Goal: Answer question/provide support: Share knowledge or assist other users

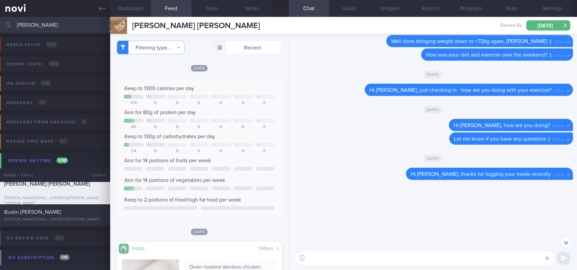
select select "8"
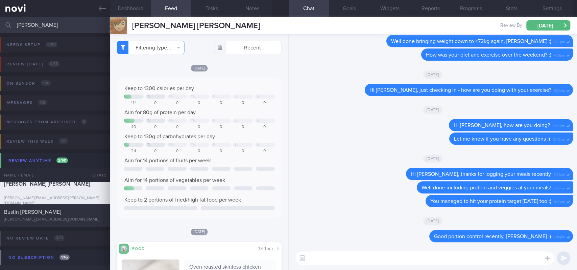
drag, startPoint x: 88, startPoint y: 22, endPoint x: 0, endPoint y: 36, distance: 88.7
click at [0, 36] on div "marie Assigned patients Assigned patients All active patients Archived patients…" at bounding box center [288, 143] width 577 height 253
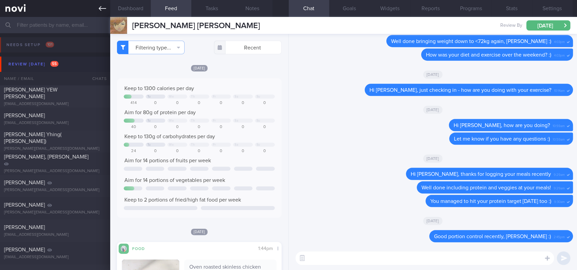
click at [101, 8] on icon at bounding box center [102, 8] width 7 height 5
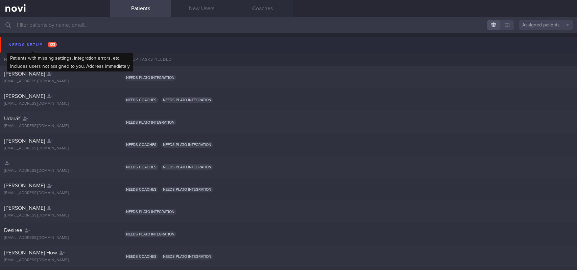
click at [19, 44] on div "Needs setup 103" at bounding box center [33, 44] width 52 height 9
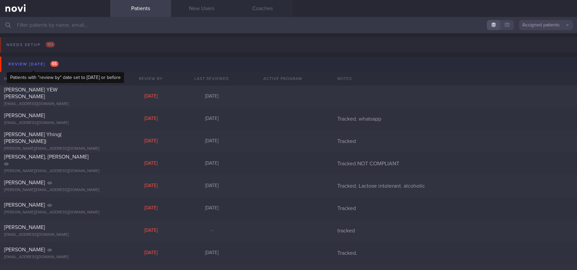
click at [49, 67] on div "Review [DATE] 55" at bounding box center [33, 64] width 53 height 9
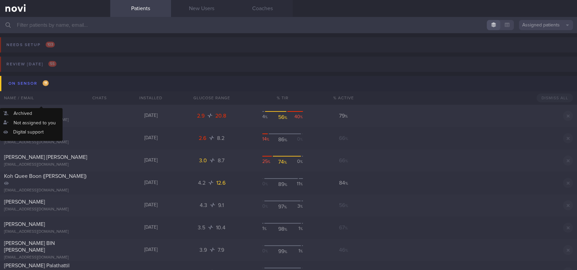
click at [58, 91] on div "Name / Email" at bounding box center [41, 98] width 83 height 14
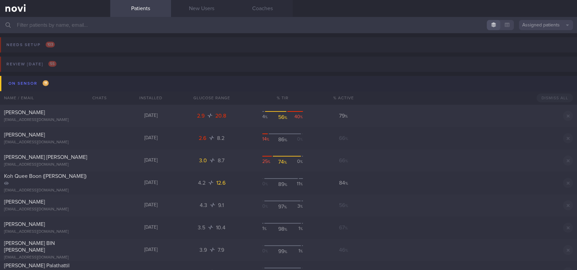
click at [59, 87] on button "On sensor 11" at bounding box center [289, 83] width 579 height 15
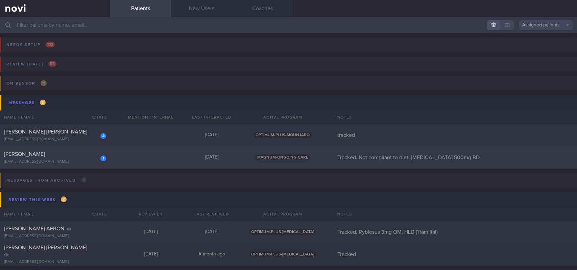
click at [148, 160] on div "1 [PERSON_NAME] [EMAIL_ADDRESS][DOMAIN_NAME] [DATE] MAGNUM-ONGOING-CARE Tracked…" at bounding box center [288, 157] width 577 height 22
select select "8"
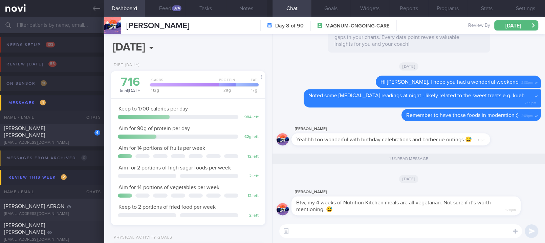
scroll to position [69, 138]
click at [381, 231] on textarea at bounding box center [400, 231] width 243 height 14
type textarea "O"
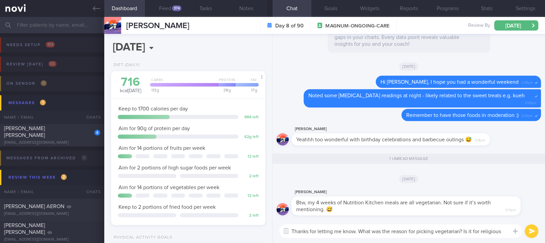
scroll to position [0, 0]
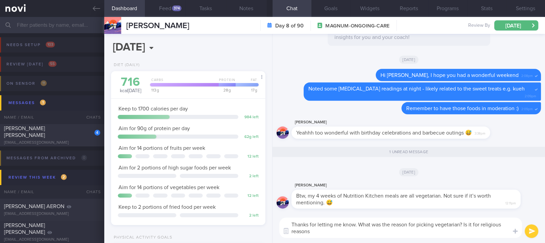
type textarea "Thanks for letting me know. What was the reason for picking vegetarian? Is it f…"
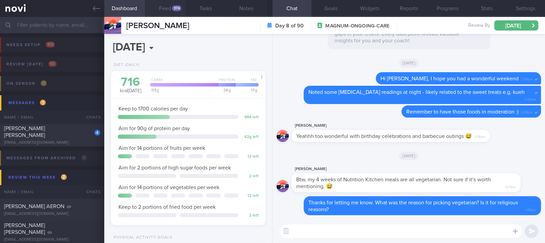
click at [173, 12] on button "Feed 374" at bounding box center [165, 8] width 41 height 17
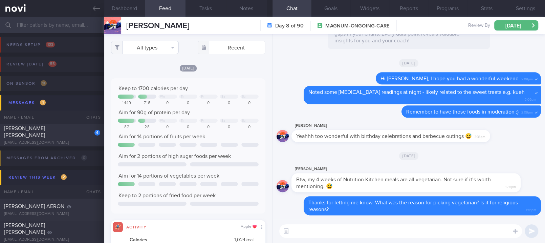
scroll to position [338248, 338144]
click at [139, 45] on button "All types" at bounding box center [145, 48] width 68 height 14
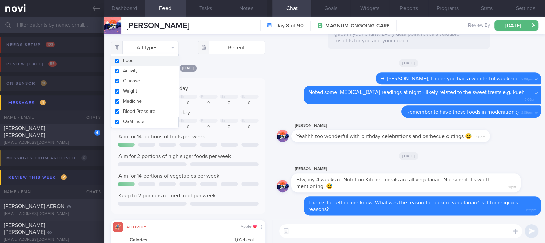
click at [142, 70] on button "Activity" at bounding box center [144, 71] width 67 height 10
click at [211, 79] on div "Keep to 1700 calories per day We Th Fr Sa Su 1449 716 0 0 0 0 0 Aim for 90g of …" at bounding box center [188, 145] width 155 height 135
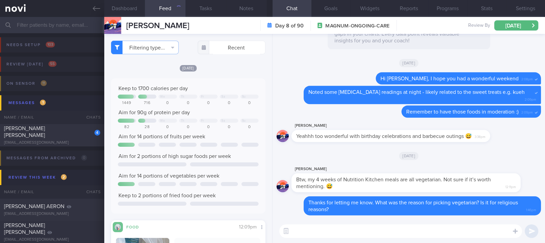
checkbox input "false"
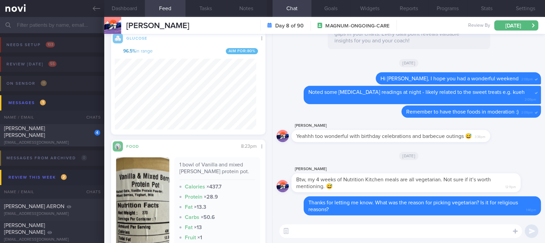
click at [294, 229] on textarea at bounding box center [400, 231] width 243 height 14
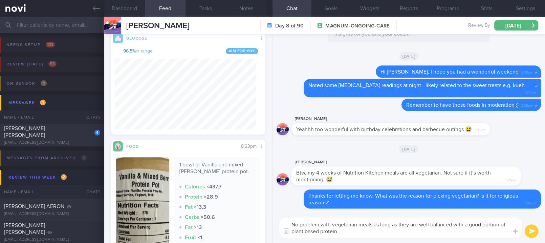
type textarea "No problem with vegetarian meals as long as they are well balanced with a good …"
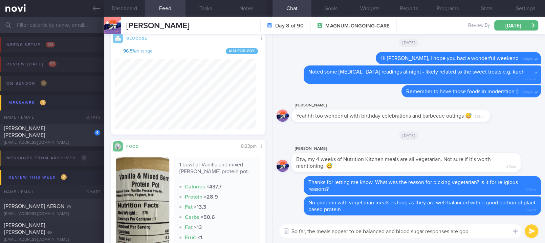
type textarea "So far, the meals appear to be balanced and blood sugar responses are good"
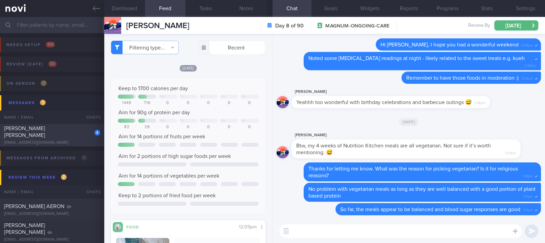
click at [45, 131] on span "[PERSON_NAME] [PERSON_NAME]" at bounding box center [24, 132] width 41 height 12
type input "tracked"
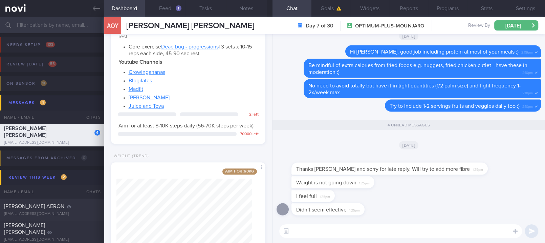
scroll to position [656, 0]
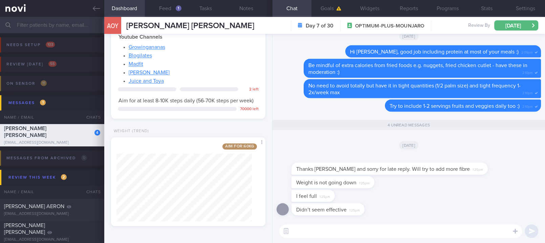
click at [321, 226] on textarea at bounding box center [400, 231] width 243 height 14
type textarea "N"
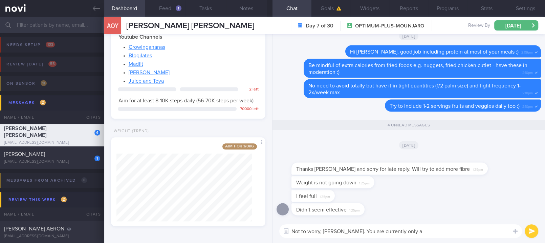
click at [359, 145] on div "[DATE]" at bounding box center [408, 144] width 264 height 19
click at [419, 229] on textarea "Not to worry, [PERSON_NAME]. You are currently only a" at bounding box center [400, 231] width 243 height 14
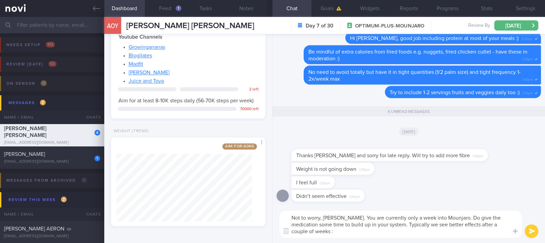
type textarea "Not to worry, [PERSON_NAME]. You are currently only a week into Mounjaro. Do gi…"
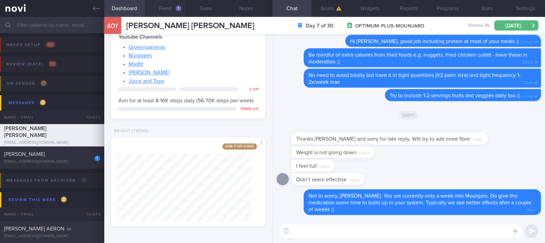
click at [170, 11] on button "Feed 1" at bounding box center [165, 8] width 41 height 17
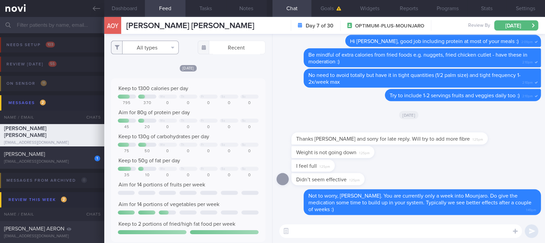
click at [155, 44] on button "All types" at bounding box center [145, 48] width 68 height 14
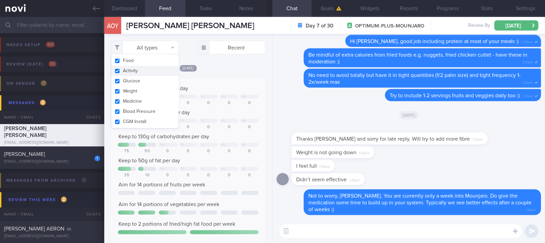
click at [141, 71] on button "Activity" at bounding box center [144, 71] width 67 height 10
checkbox input "false"
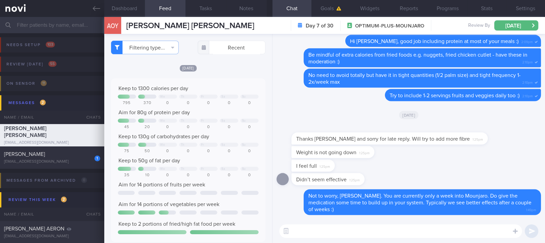
click at [215, 70] on div "[DATE]" at bounding box center [188, 67] width 155 height 7
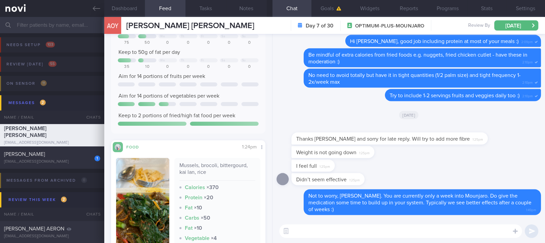
scroll to position [225, 0]
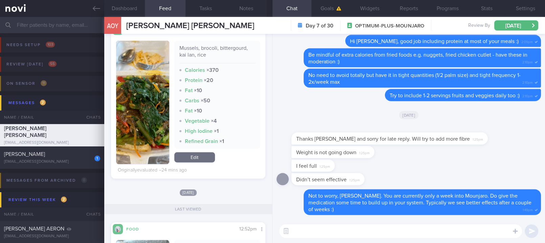
click at [139, 107] on button "button" at bounding box center [142, 102] width 53 height 123
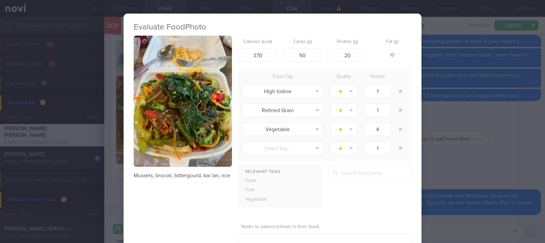
click at [184, 92] on button "button" at bounding box center [183, 101] width 98 height 131
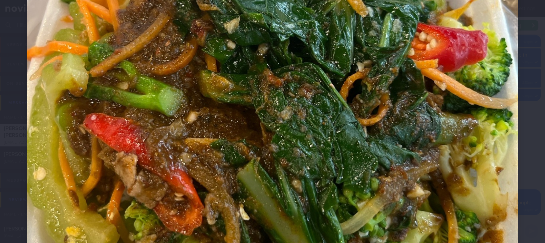
scroll to position [361, 0]
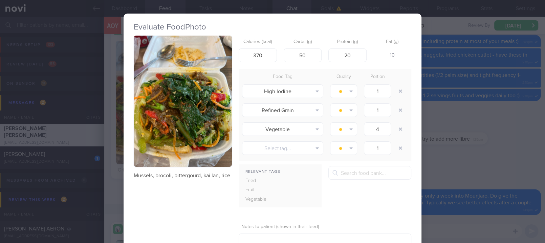
click at [452, 135] on div "Evaluate Food Photo Mussels, brocoli, bittergourd, kai lan, rice Calories (kcal…" at bounding box center [272, 121] width 545 height 243
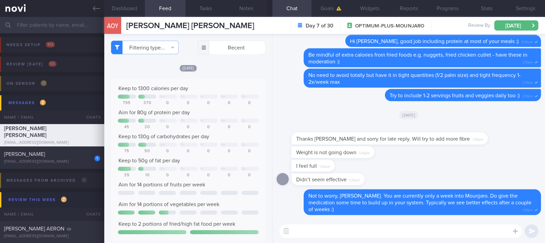
click at [306, 230] on textarea at bounding box center [400, 231] width 243 height 14
click at [354, 225] on textarea at bounding box center [400, 231] width 243 height 14
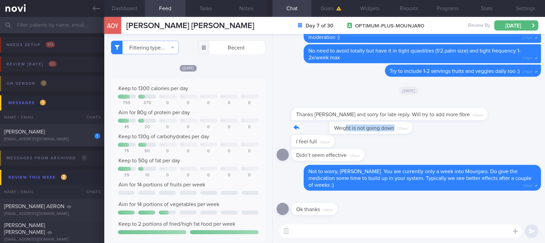
drag, startPoint x: 307, startPoint y: 131, endPoint x: 417, endPoint y: 132, distance: 109.6
click at [417, 132] on div "Weight is not going down 1:25pm" at bounding box center [408, 128] width 264 height 14
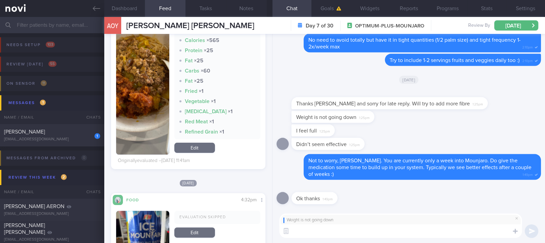
scroll to position [2656, 0]
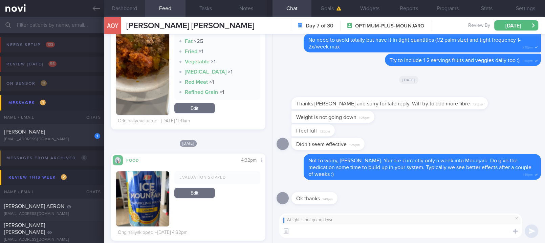
click at [135, 9] on button "Dashboard" at bounding box center [124, 8] width 41 height 17
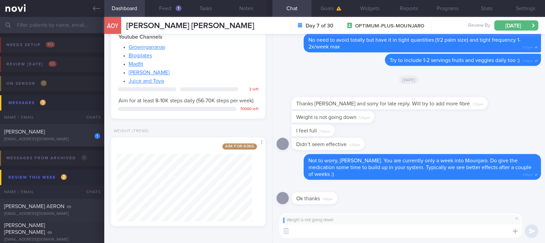
click at [311, 233] on textarea at bounding box center [400, 231] width 243 height 14
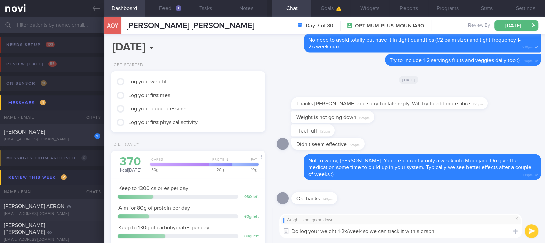
drag, startPoint x: 298, startPoint y: 229, endPoint x: 281, endPoint y: 229, distance: 16.2
click at [281, 229] on div "Attach media Chat Templates Admin [MEDICAL_DATA] Weight Nutrition Physical Acti…" at bounding box center [408, 225] width 272 height 35
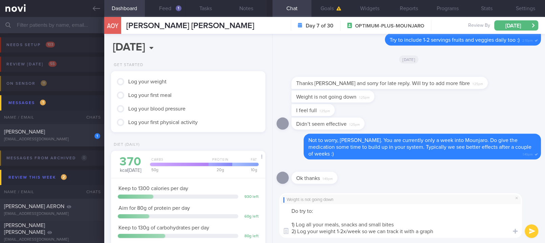
click at [453, 233] on textarea "Do try to: 1) Log all your meals, snacks and small bites 2) Log your weight 1-2…" at bounding box center [400, 221] width 243 height 34
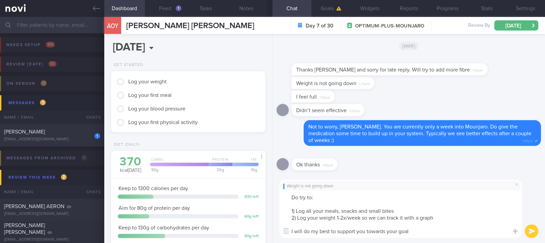
type textarea "Do try to: 1) Log all your meals, snacks and small bites 2) Log your weight 1-2…"
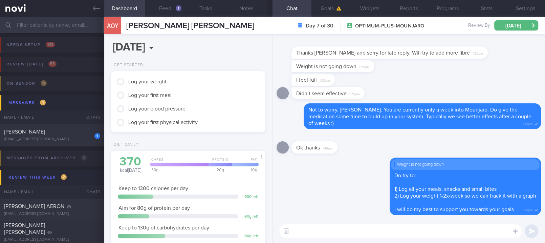
click at [331, 232] on textarea at bounding box center [400, 231] width 243 height 14
type textarea "C"
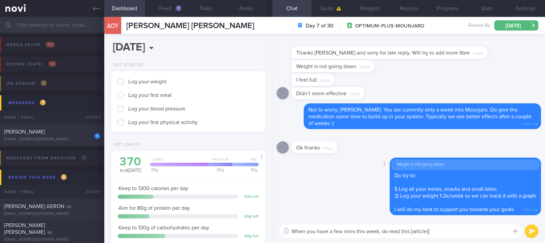
paste textarea "[URL][DOMAIN_NAME]"
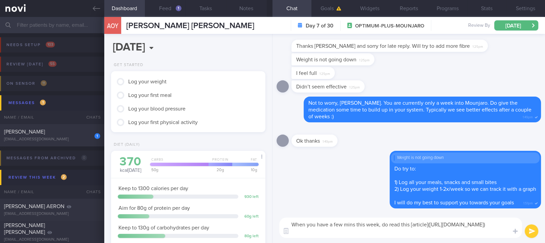
click at [427, 222] on textarea "When you have a few mins this week, do read this [article]([URL][DOMAIN_NAME])" at bounding box center [400, 227] width 243 height 20
click at [471, 234] on textarea "When you have a few mins this week, do read this [article on habits to sustain …" at bounding box center [400, 227] width 243 height 20
type textarea "When you have a few mins this week, do read this [article on habits to sustain …"
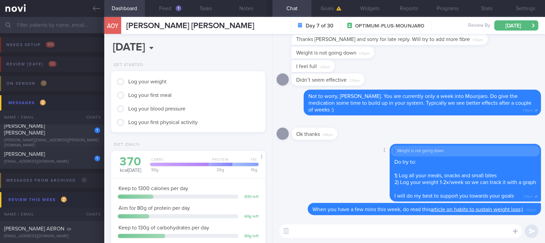
click at [302, 161] on div "Delete Weight is not going down Do try to: 1) Log all your meals, snacks and sm…" at bounding box center [408, 173] width 264 height 59
click at [167, 10] on button "Feed 1" at bounding box center [165, 8] width 41 height 17
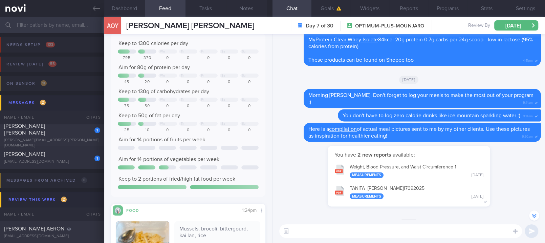
scroll to position [-316, 0]
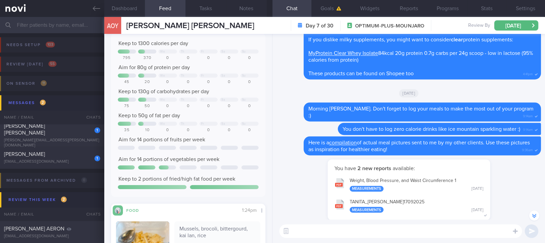
drag, startPoint x: 68, startPoint y: 138, endPoint x: 174, endPoint y: 132, distance: 105.7
click at [68, 138] on div "[PERSON_NAME][EMAIL_ADDRESS][PERSON_NAME][DOMAIN_NAME]" at bounding box center [52, 143] width 96 height 10
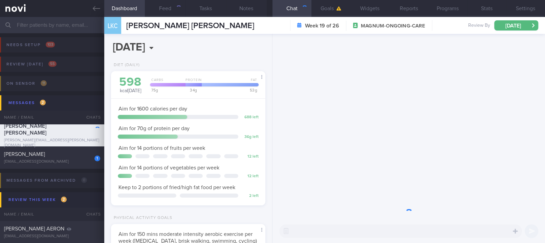
scroll to position [69, 138]
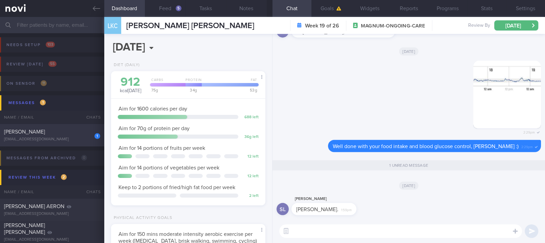
click at [68, 133] on div "[PERSON_NAME]" at bounding box center [51, 131] width 94 height 7
type input "Tracked. Not compliant to diet. [MEDICAL_DATA] 500mg BD"
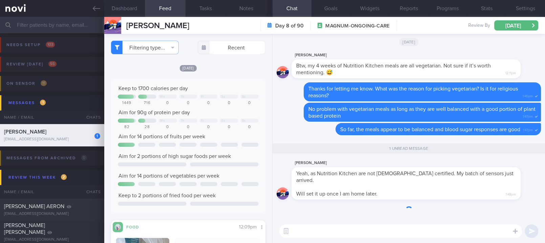
scroll to position [93, 141]
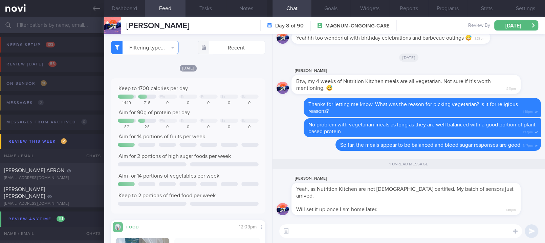
click at [314, 233] on textarea at bounding box center [400, 231] width 243 height 14
type textarea "Ok :)"
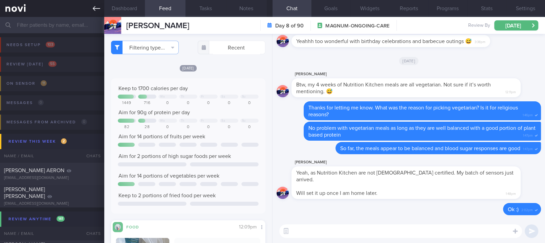
drag, startPoint x: 96, startPoint y: 12, endPoint x: 95, endPoint y: 7, distance: 5.1
click at [96, 12] on link at bounding box center [52, 8] width 104 height 17
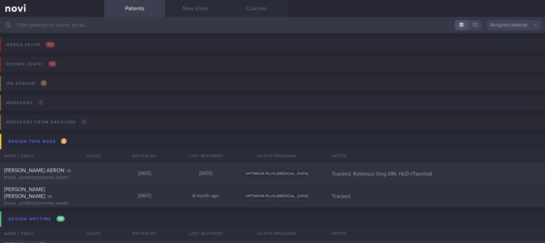
click at [509, 4] on div "Patients New Users Coaches" at bounding box center [324, 8] width 440 height 17
click at [123, 64] on button "Review [DATE] 55" at bounding box center [271, 65] width 547 height 19
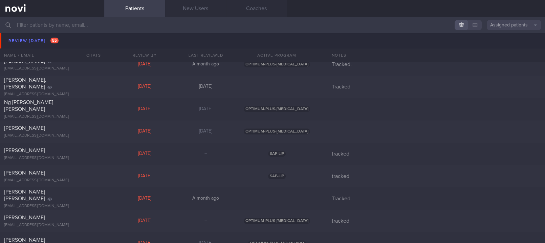
scroll to position [1083, 0]
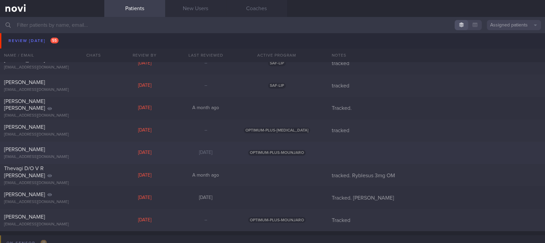
click at [143, 153] on div "[DATE]" at bounding box center [144, 153] width 61 height 6
select select "8"
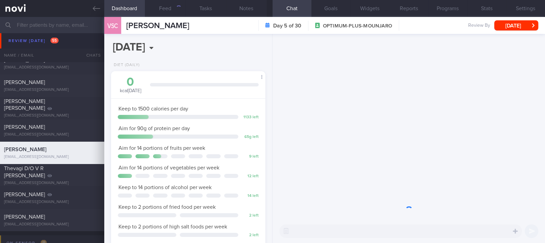
scroll to position [77, 135]
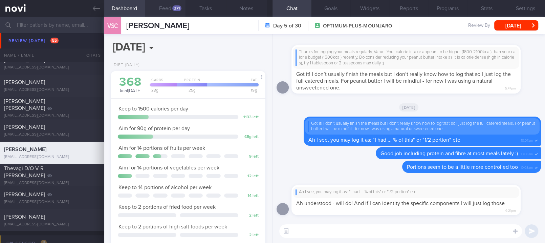
click at [162, 11] on button "Feed 271" at bounding box center [165, 8] width 41 height 17
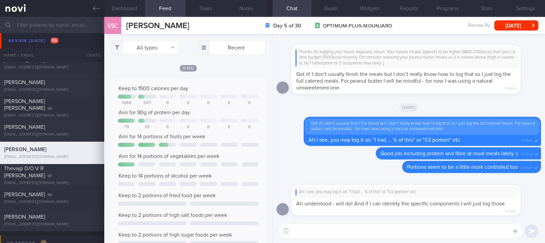
scroll to position [35, 139]
click at [157, 45] on button "All types" at bounding box center [145, 48] width 68 height 14
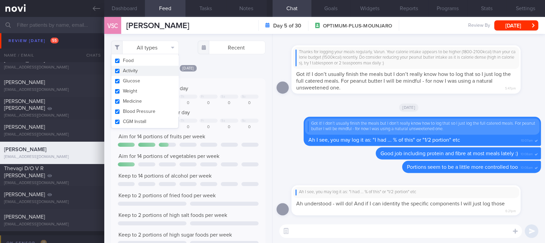
click at [134, 72] on button "Activity" at bounding box center [144, 71] width 67 height 10
checkbox input "false"
click at [224, 80] on div "Keep to 1500 calories per day We Th Fr Sa Su 1066 367 0 0 0 0 0 Aim for 90g of …" at bounding box center [188, 173] width 155 height 191
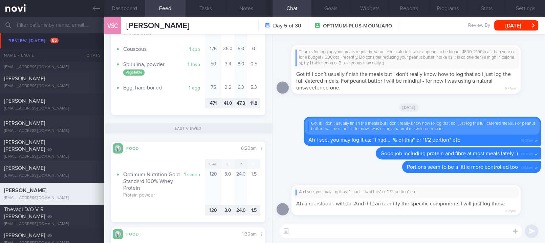
scroll to position [1037, 0]
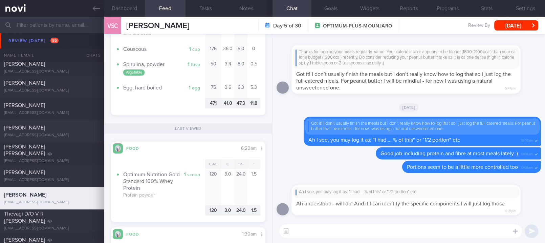
click at [42, 131] on div "[PERSON_NAME] [EMAIL_ADDRESS][DOMAIN_NAME]" at bounding box center [52, 131] width 104 height 14
type input "tracked"
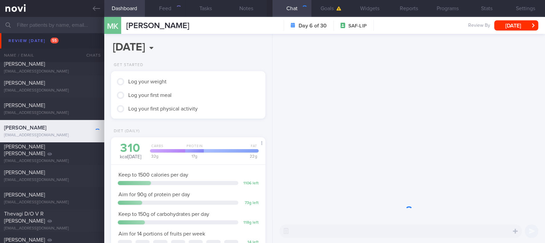
scroll to position [87, 138]
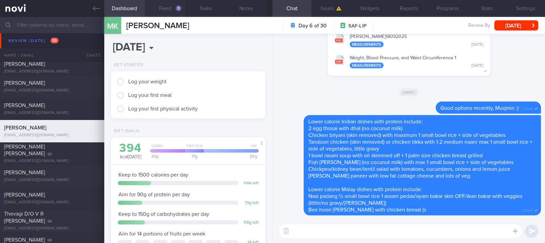
click at [163, 14] on button "Feed 3" at bounding box center [165, 8] width 41 height 17
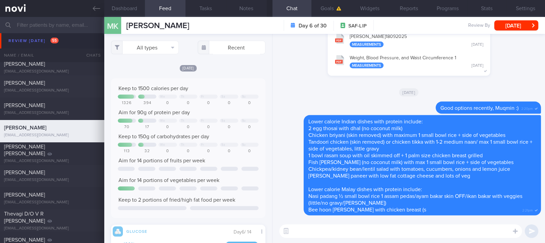
scroll to position [93, 141]
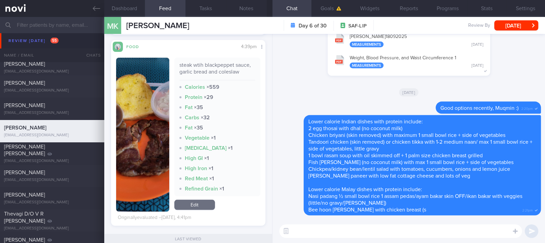
drag, startPoint x: 95, startPoint y: 10, endPoint x: 356, endPoint y: 49, distance: 263.7
click at [95, 10] on icon at bounding box center [96, 8] width 7 height 7
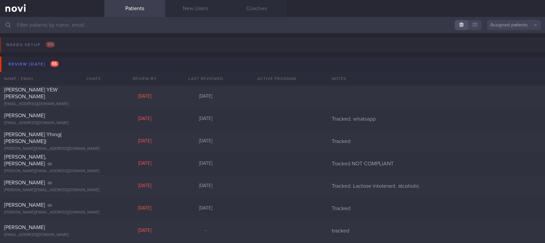
click at [81, 62] on button "Review [DATE] 55" at bounding box center [273, 63] width 547 height 15
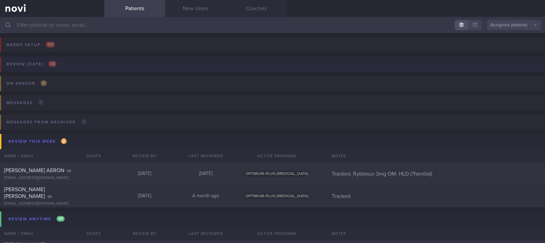
click at [134, 64] on button "Review [DATE] 55" at bounding box center [271, 65] width 547 height 19
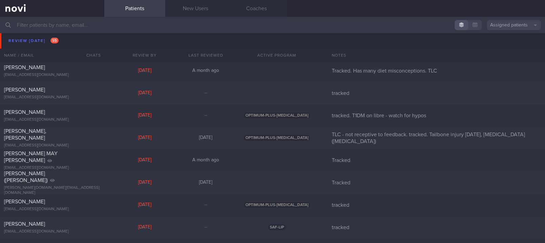
scroll to position [406, 0]
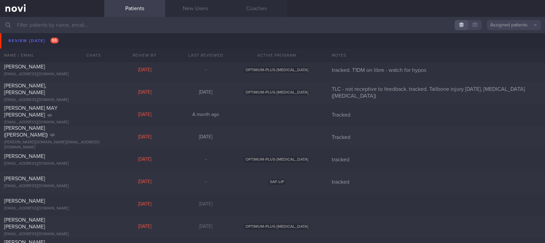
click at [402, 26] on input "text" at bounding box center [272, 25] width 545 height 16
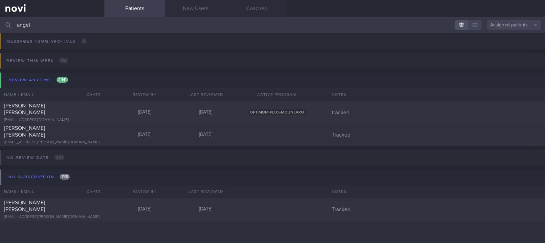
scroll to position [80, 0]
type input "angel"
click at [114, 106] on div "[PERSON_NAME] [PERSON_NAME] [EMAIL_ADDRESS][DOMAIN_NAME] [DATE] [DATE] OPTIMUM-…" at bounding box center [272, 112] width 545 height 22
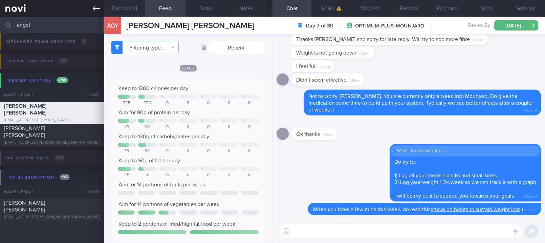
click at [100, 10] on link at bounding box center [52, 8] width 104 height 17
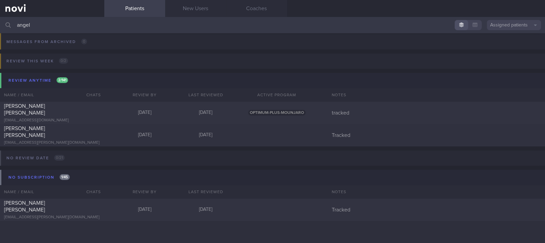
drag, startPoint x: 332, startPoint y: 29, endPoint x: -19, endPoint y: -5, distance: 352.5
click at [0, 0] on html "You are offline! Some functionality will be unavailable Patients New Users Coac…" at bounding box center [272, 121] width 545 height 243
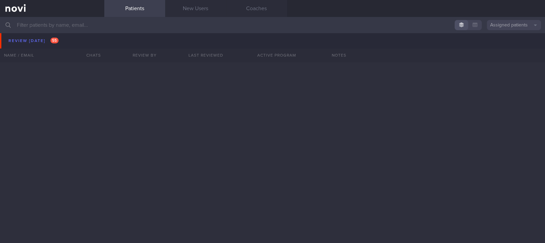
scroll to position [964, 0]
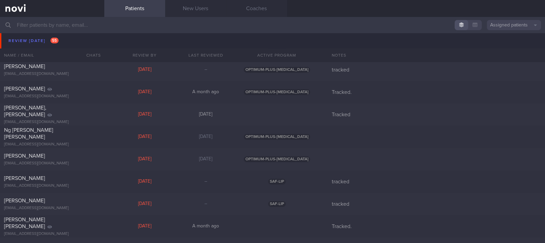
click at [73, 38] on div "Ting En Tan [EMAIL_ADDRESS][DOMAIN_NAME] [DATE][DATE] SAF-LIP tracked" at bounding box center [272, 47] width 545 height 22
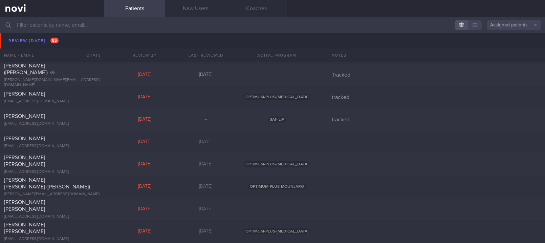
scroll to position [694, 0]
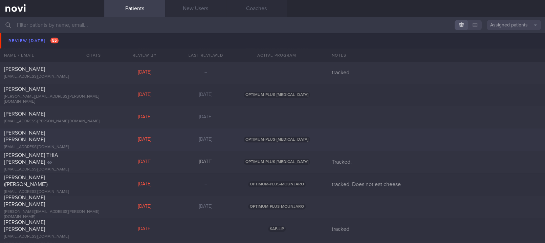
click at [158, 139] on div "[DATE]" at bounding box center [144, 139] width 61 height 6
select select "8"
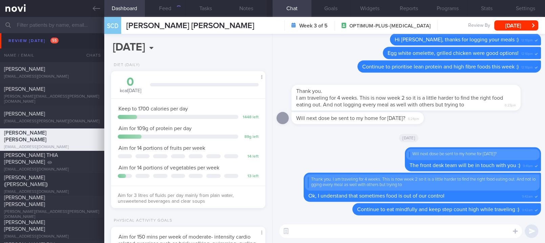
scroll to position [77, 135]
click at [93, 8] on icon at bounding box center [96, 8] width 7 height 5
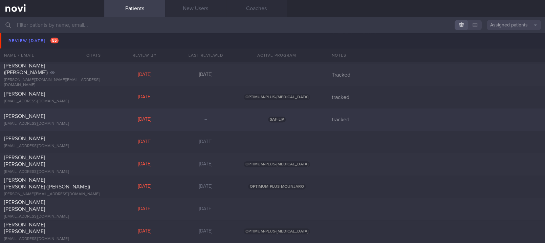
scroll to position [423, 0]
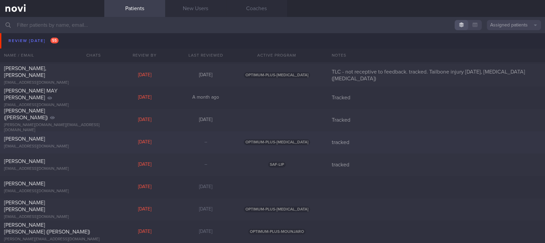
click at [144, 142] on div "[DATE]" at bounding box center [144, 142] width 61 height 6
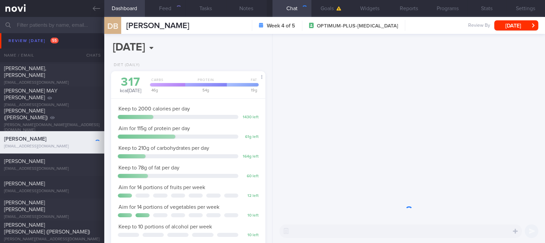
scroll to position [68, 135]
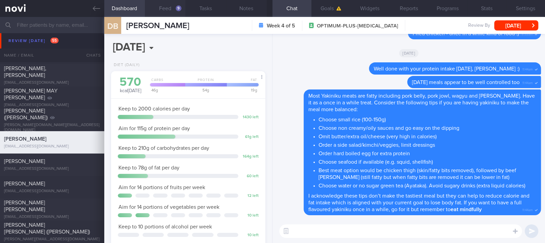
click at [170, 12] on button "Feed 9" at bounding box center [165, 8] width 41 height 17
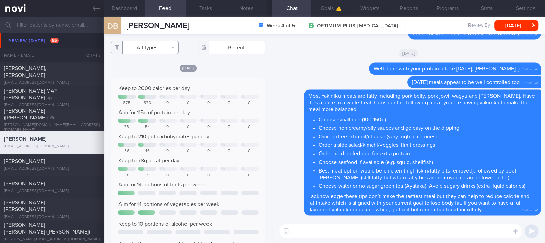
click at [160, 48] on button "All types" at bounding box center [145, 48] width 68 height 14
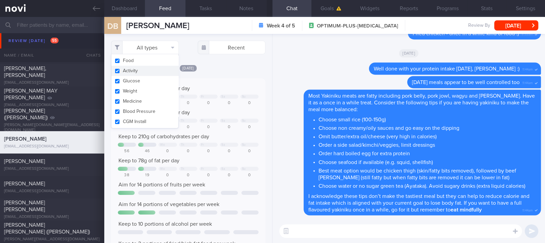
click at [145, 71] on button "Activity" at bounding box center [144, 71] width 67 height 10
checkbox input "false"
click at [221, 81] on div "Keep to 2000 calories per day We Th Fr Sa Su 875 570 0 0 0 0 0 Aim for 115g of …" at bounding box center [188, 169] width 155 height 183
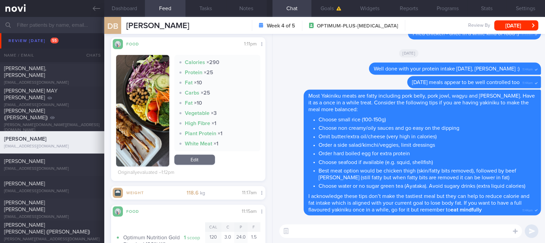
scroll to position [180, 0]
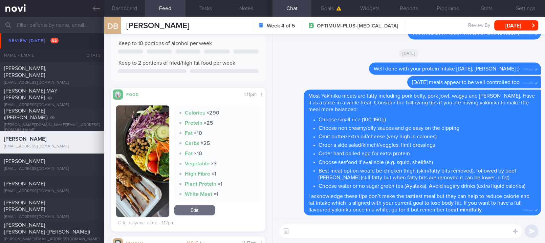
click at [143, 161] on button "button" at bounding box center [142, 160] width 53 height 111
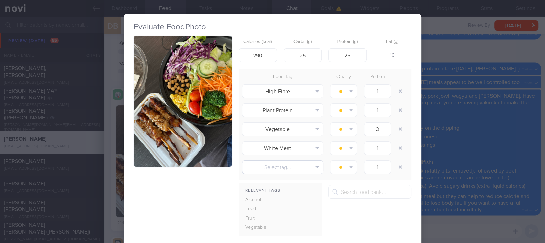
drag, startPoint x: 202, startPoint y: 88, endPoint x: 253, endPoint y: 164, distance: 92.4
click at [201, 87] on button "button" at bounding box center [183, 101] width 98 height 131
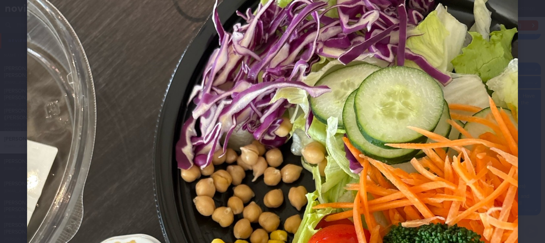
scroll to position [45, 0]
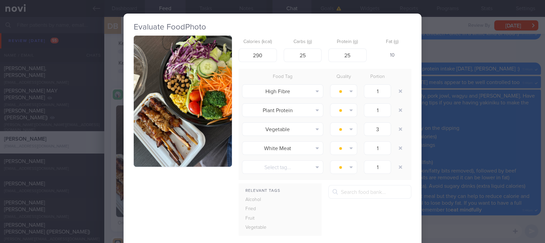
click at [515, 164] on div "Evaluate Food Photo Calories (kcal) 290 Carbs (g) 25 Protein (g) 25 Fat (g) 10 …" at bounding box center [272, 121] width 545 height 243
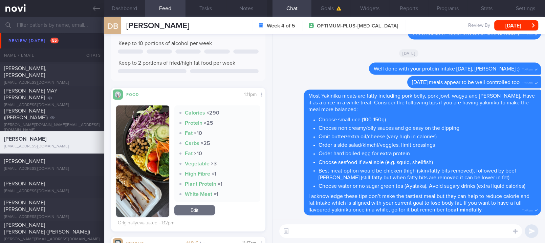
click at [409, 229] on textarea at bounding box center [400, 231] width 243 height 14
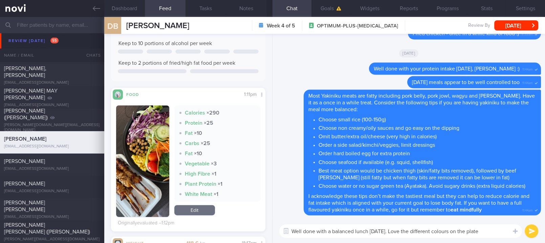
type textarea "Well done with a balanced lunch [DATE]. Love the different colours on the plate!"
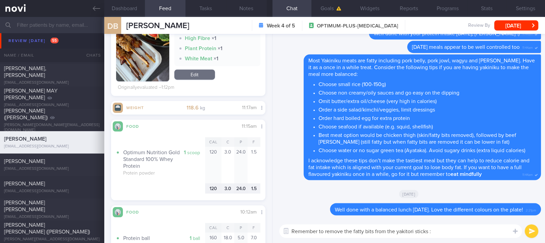
type textarea "Remember to remove the fatty bits from the yakitori sticks :)"
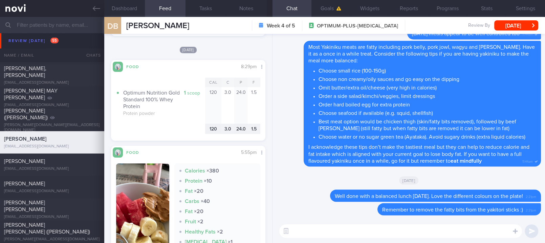
scroll to position [631, 0]
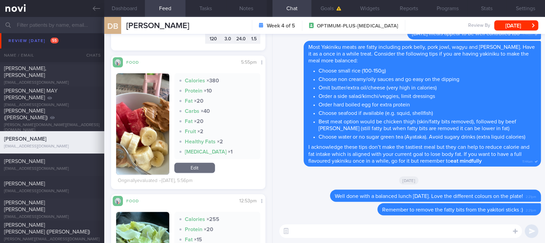
click at [157, 137] on button "button" at bounding box center [142, 123] width 53 height 101
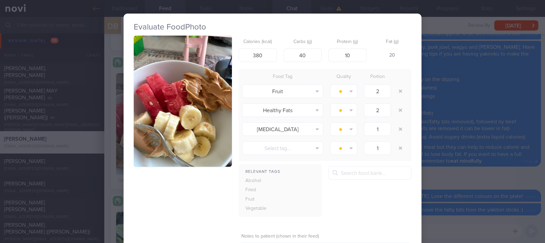
click at [184, 97] on button "button" at bounding box center [183, 101] width 98 height 131
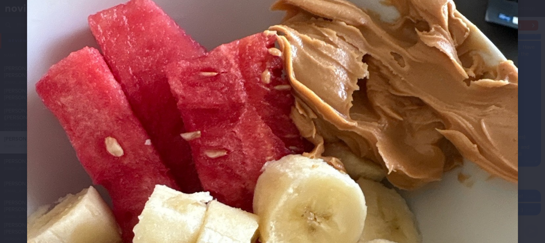
scroll to position [225, 0]
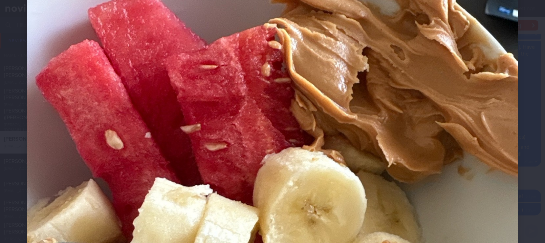
click at [487, 137] on img at bounding box center [272, 129] width 491 height 654
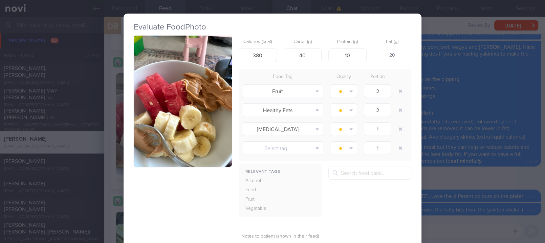
drag, startPoint x: 463, startPoint y: 179, endPoint x: 457, endPoint y: 185, distance: 8.1
click at [462, 179] on div "Evaluate Food Photo Calories (kcal) 380 Carbs (g) 40 Protein (g) 10 Fat (g) 20 …" at bounding box center [272, 121] width 545 height 243
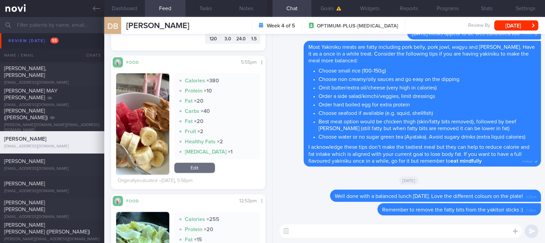
click at [370, 231] on textarea at bounding box center [400, 231] width 243 height 14
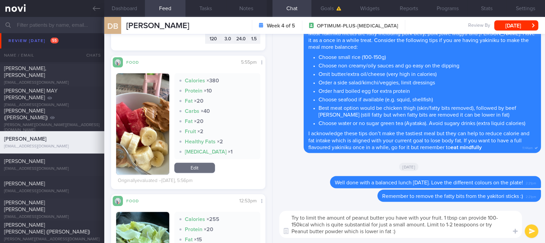
click at [293, 231] on textarea "Try to limit the amount of peanut butter you have with your fruit. 1 tbsp can p…" at bounding box center [400, 223] width 243 height 27
click at [344, 229] on textarea "Try to limit the amount of peanut butter you have with your fruit. 1 tbsp can p…" at bounding box center [400, 223] width 243 height 27
paste textarea "[URL][DOMAIN_NAME]"
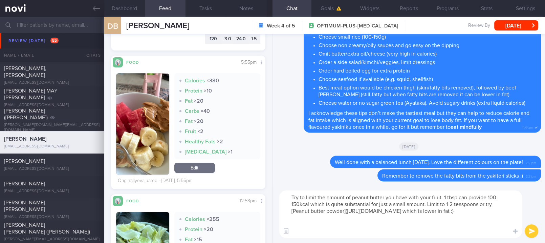
type textarea "Try to limit the amount of peanut butter you have with your fruit. 1 tbsp can p…"
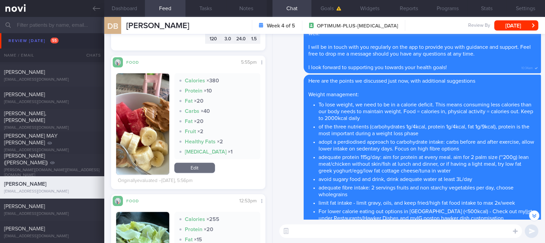
scroll to position [-1869, 0]
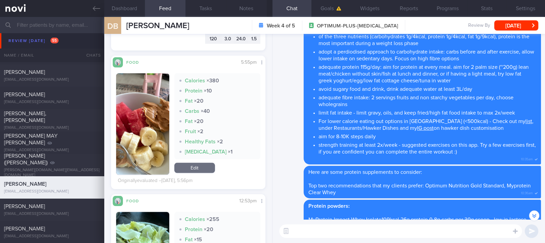
click at [55, 37] on div "[EMAIL_ADDRESS][DOMAIN_NAME]" at bounding box center [52, 34] width 96 height 5
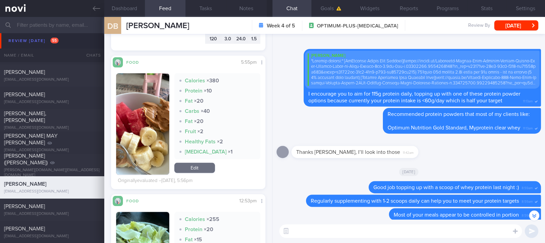
scroll to position [-1032, 0]
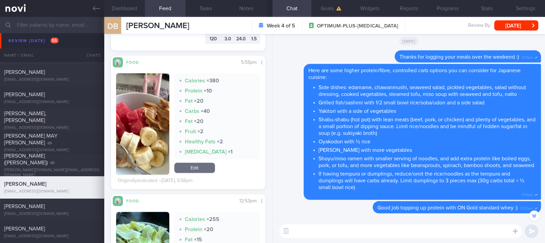
drag, startPoint x: 97, startPoint y: 8, endPoint x: 232, endPoint y: 48, distance: 141.1
click at [97, 8] on icon at bounding box center [96, 8] width 7 height 5
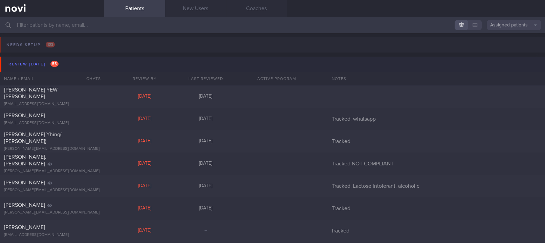
click at [63, 64] on button "Review [DATE] 55" at bounding box center [273, 63] width 547 height 15
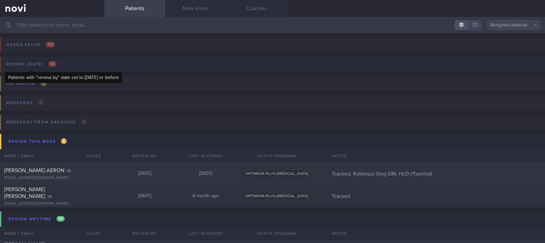
click at [57, 61] on div "Review [DATE] 55" at bounding box center [31, 64] width 53 height 9
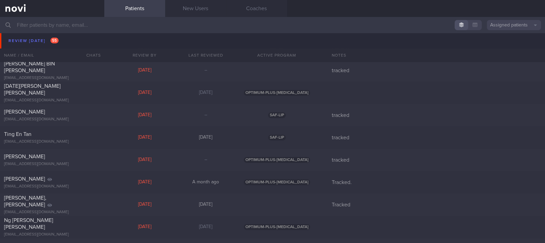
scroll to position [875, 0]
click at [257, 137] on div "SAF-LIP" at bounding box center [276, 137] width 81 height 6
select select "8"
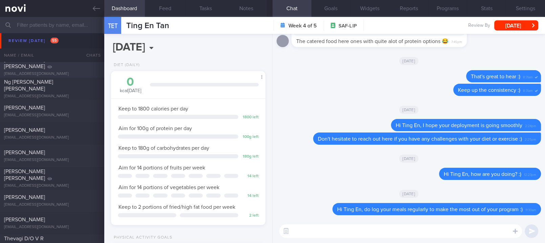
scroll to position [1013, 0]
click at [78, 156] on div "[EMAIL_ADDRESS][DOMAIN_NAME]" at bounding box center [52, 158] width 96 height 5
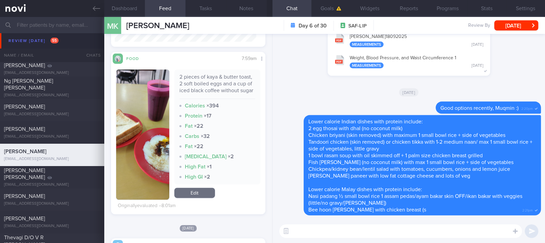
scroll to position [281, 0]
click at [322, 234] on textarea at bounding box center [400, 231] width 243 height 14
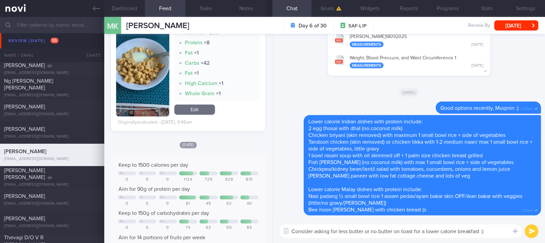
scroll to position [1024, 0]
type textarea "Thanks for logging your meals consistently, Muqmin. Appreciate the accountabili…"
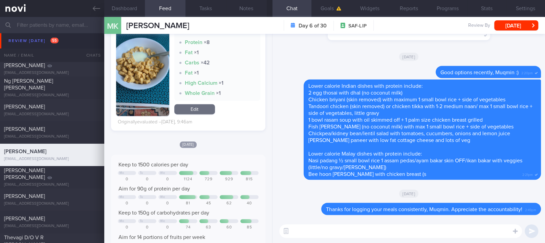
paste textarea "Consider asking for less butter or no butter on toast for a lower calorie break…"
type textarea "Consider asking for less butter or no butter on toast for a lower calorie break…"
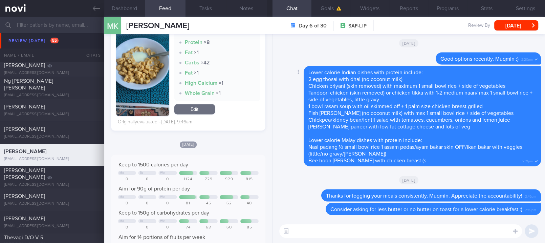
paste textarea "Here are more balanced options you can consider for breakfast Hawker options: 1…"
type textarea "Here are more balanced options you can consider for breakfast Hawker options: 1…"
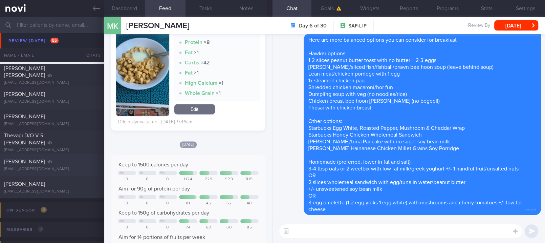
scroll to position [1121, 0]
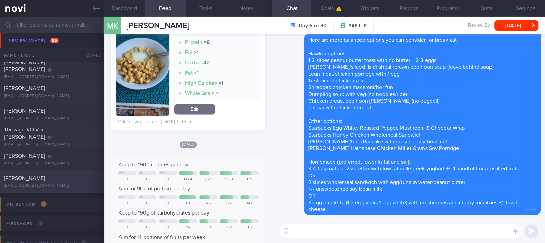
click at [68, 182] on div "[PERSON_NAME] [EMAIL_ADDRESS][DOMAIN_NAME]" at bounding box center [52, 181] width 104 height 14
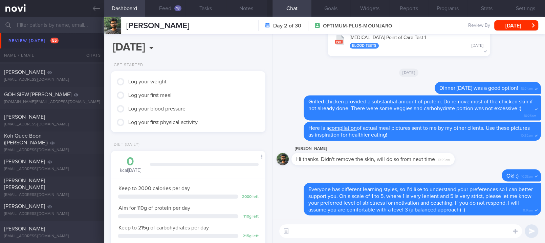
scroll to position [157, 0]
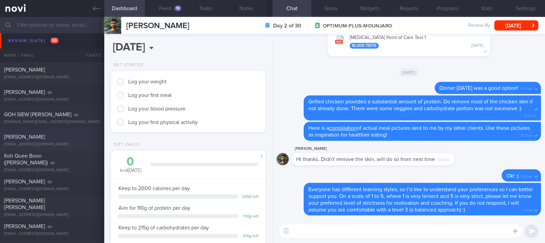
click at [64, 136] on div "[PERSON_NAME]" at bounding box center [51, 136] width 94 height 7
type input "tracked. TLC - requires close monitoring, assistance with behaviour change. pt …"
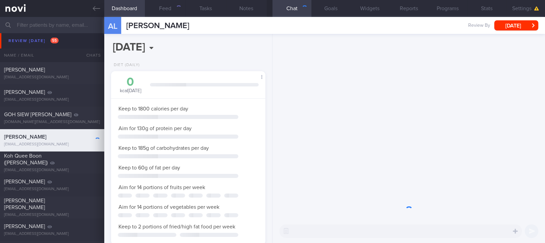
scroll to position [77, 135]
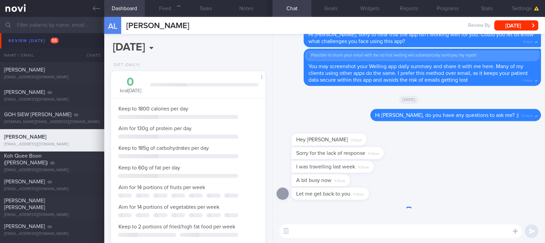
click at [441, 229] on textarea at bounding box center [400, 231] width 243 height 14
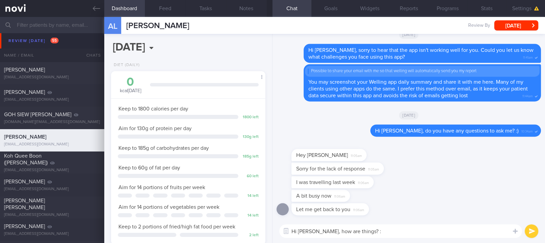
type textarea "Hi [PERSON_NAME], how are things? :)"
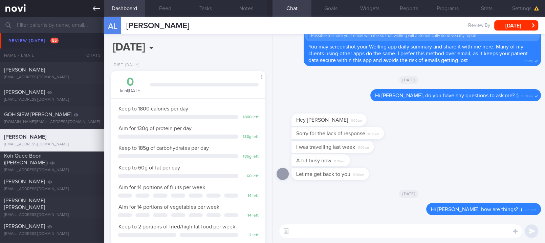
click at [93, 5] on icon at bounding box center [96, 8] width 7 height 7
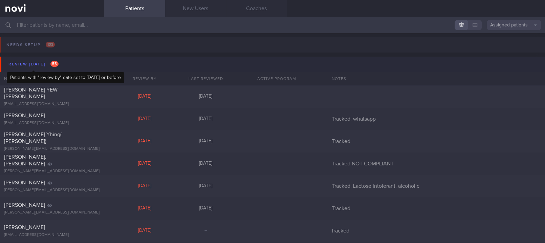
click at [55, 62] on span "55" at bounding box center [54, 64] width 8 height 6
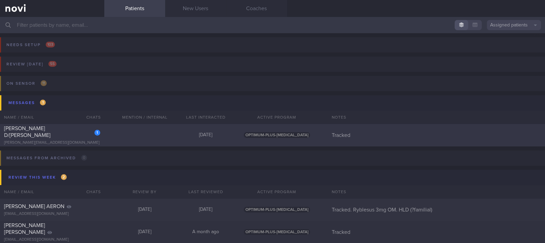
click at [133, 132] on div "1 [PERSON_NAME] D/O Gunasegaran [EMAIL_ADDRESS][DOMAIN_NAME] [DATE] OPTIMUM-PLU…" at bounding box center [272, 135] width 545 height 22
select select "8"
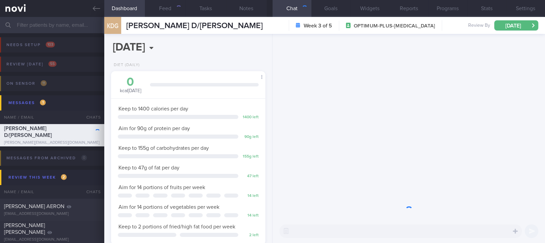
scroll to position [77, 135]
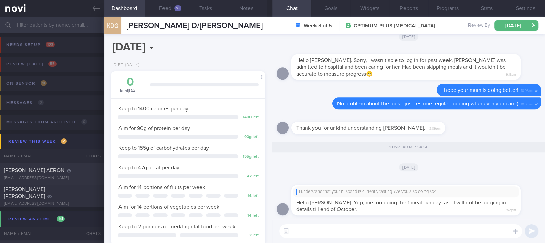
click at [353, 235] on textarea at bounding box center [400, 231] width 243 height 14
type textarea "Noted, [PERSON_NAME]"
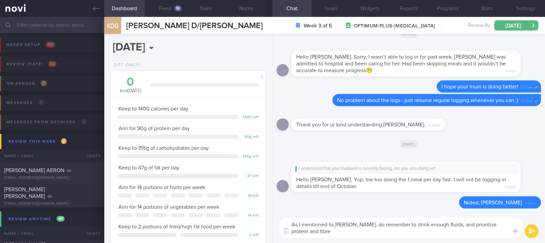
scroll to position [0, 0]
type textarea "As I mentioned to [PERSON_NAME], do remember to drink enough fluids, and priori…"
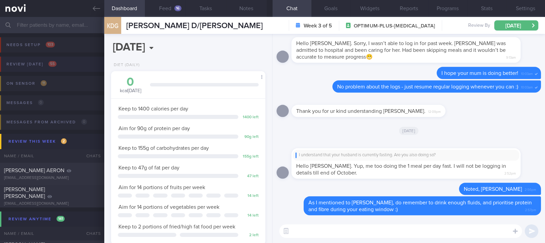
click at [82, 63] on button "Review [DATE] 55" at bounding box center [271, 65] width 547 height 19
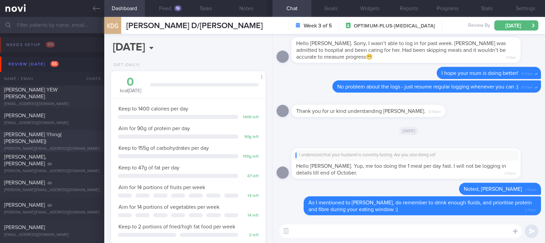
click at [81, 141] on div "[PERSON_NAME] Yhing( [PERSON_NAME]) [PERSON_NAME][EMAIL_ADDRESS][DOMAIN_NAME]" at bounding box center [52, 141] width 104 height 20
select select "4"
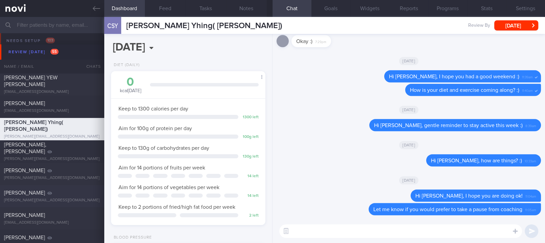
scroll to position [19, 0]
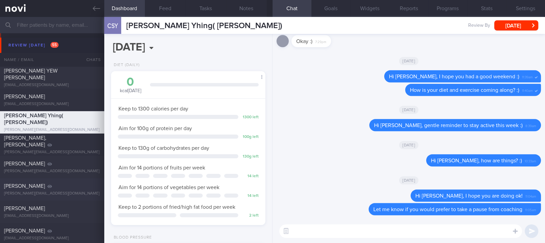
click at [72, 205] on div "[PERSON_NAME]" at bounding box center [51, 208] width 94 height 7
type input "tracked"
select select "8"
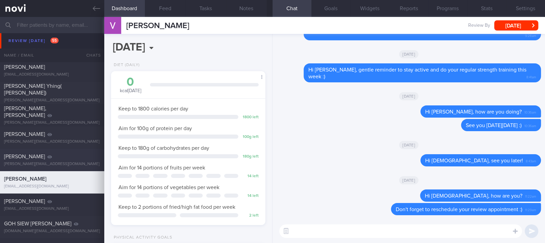
scroll to position [49, 0]
click at [333, 232] on textarea at bounding box center [400, 231] width 243 height 14
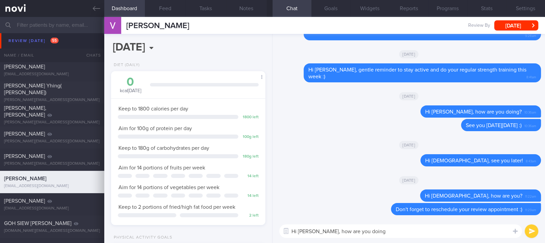
type textarea "Hi [PERSON_NAME], how are you doing?"
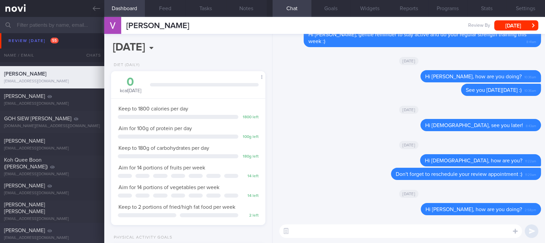
scroll to position [218, 0]
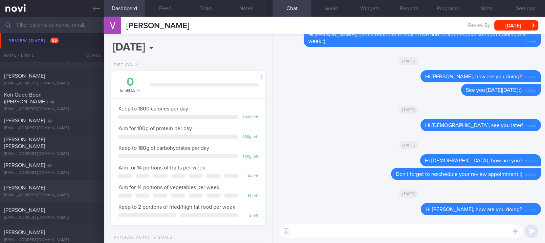
click at [73, 186] on div "[PERSON_NAME]" at bounding box center [51, 187] width 94 height 7
type input "tracked. DM HLD HTN CKD high uric acid. Buzud"
select select "7"
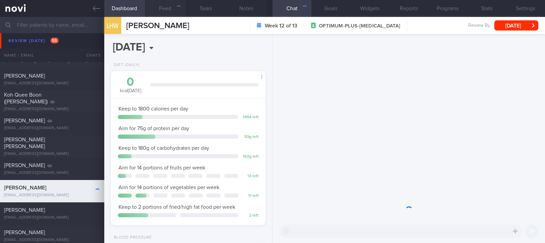
scroll to position [68, 135]
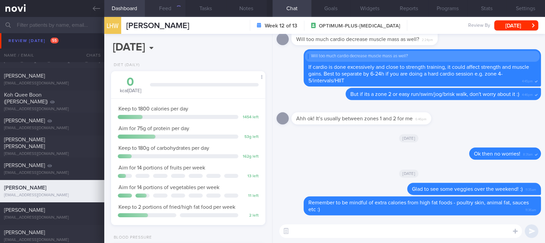
click at [171, 8] on button "Feed" at bounding box center [165, 8] width 41 height 17
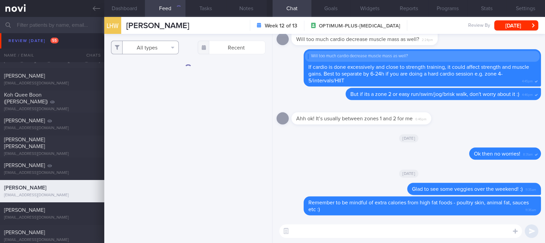
click at [145, 50] on button "All types" at bounding box center [145, 48] width 68 height 14
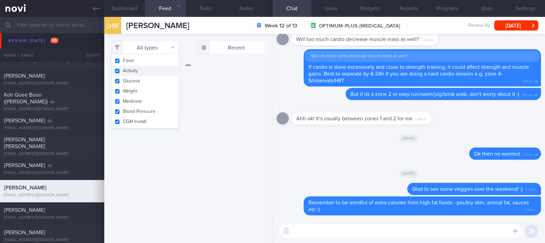
click at [156, 72] on button "Activity" at bounding box center [144, 71] width 67 height 10
checkbox input "false"
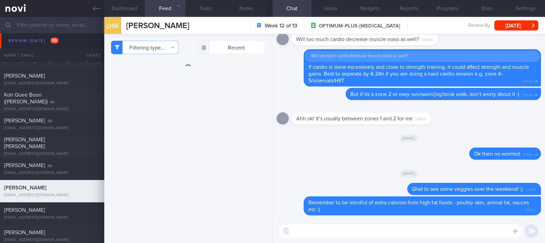
click at [336, 168] on div "[DATE]" at bounding box center [408, 172] width 264 height 19
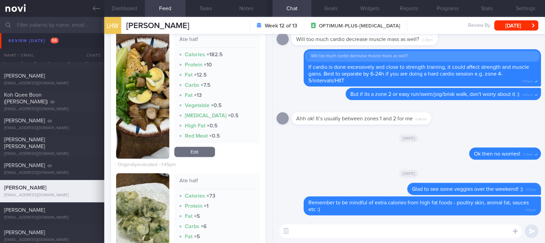
scroll to position [209, 0]
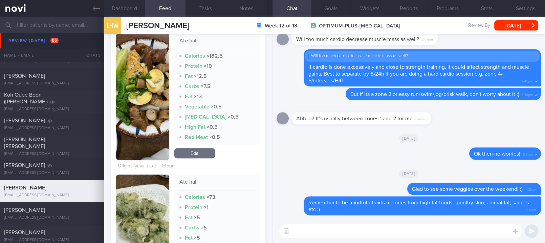
click at [160, 96] on button "button" at bounding box center [142, 96] width 53 height 127
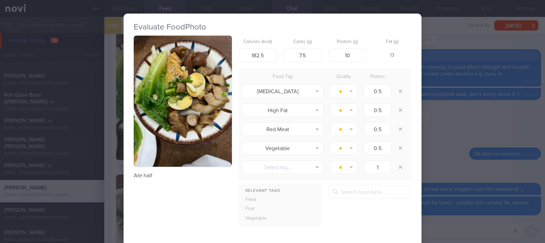
click at [199, 87] on button "button" at bounding box center [183, 101] width 98 height 131
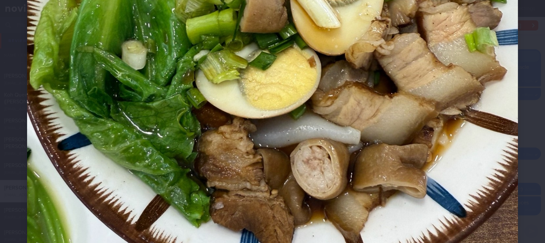
scroll to position [281, 0]
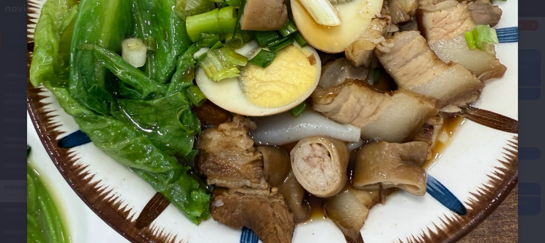
click at [482, 164] on img at bounding box center [272, 73] width 491 height 654
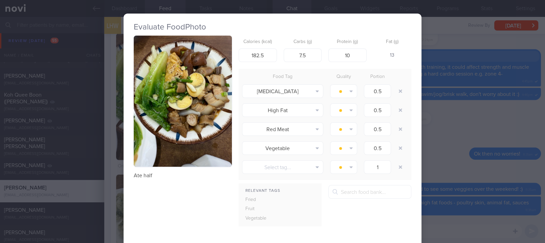
click at [448, 159] on div "Evaluate Food Photo Ate half Calories (kcal) 182.5 Carbs (g) 7.5 Protein (g) 10…" at bounding box center [272, 121] width 545 height 243
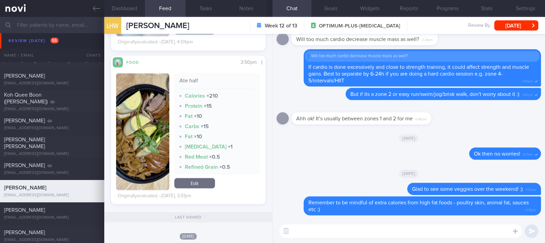
scroll to position [1095, 0]
click at [393, 232] on textarea at bounding box center [400, 231] width 243 height 14
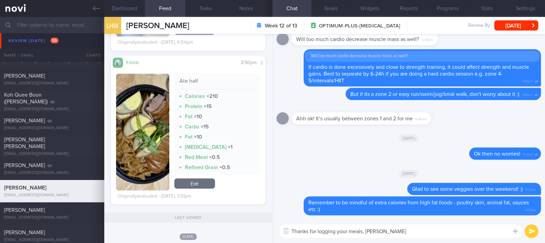
type textarea "Thanks for logging your meals, [PERSON_NAME]"
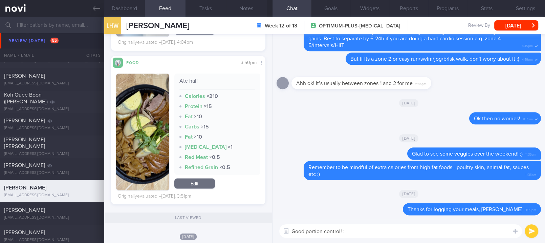
type textarea "Good portion control! :)"
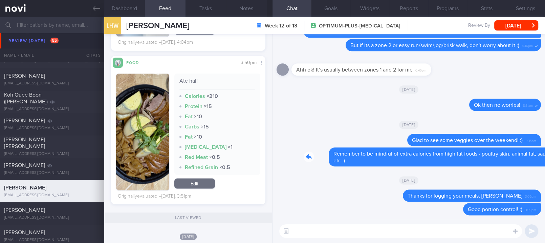
drag, startPoint x: 364, startPoint y: 157, endPoint x: 481, endPoint y: 165, distance: 117.7
click at [481, 165] on div "Delete Remember to be mindful of extra calories from high fat foods - poultry s…" at bounding box center [408, 156] width 264 height 19
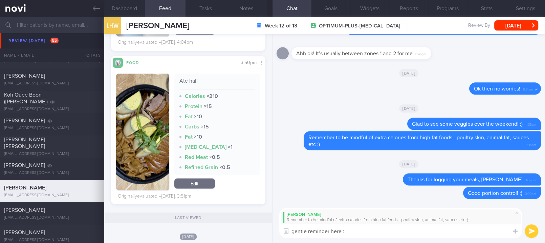
type textarea "gentle reminder here :)"
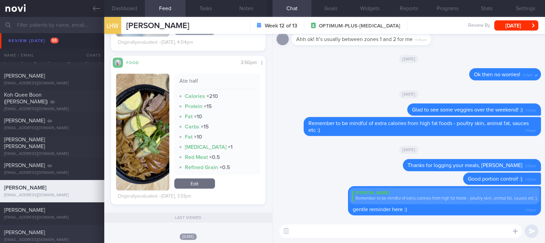
click at [51, 229] on div "[PERSON_NAME]" at bounding box center [51, 232] width 94 height 7
type input "tracked"
select select "8"
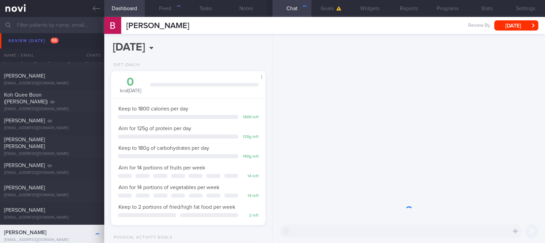
scroll to position [69, 138]
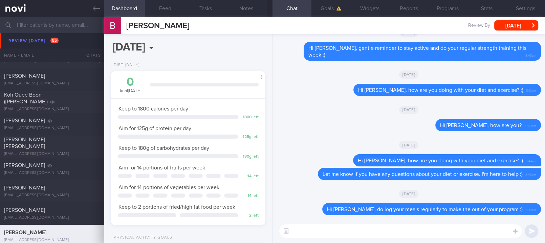
click at [419, 230] on textarea at bounding box center [400, 231] width 243 height 14
type textarea "Hi [PERSON_NAME], how are you?"
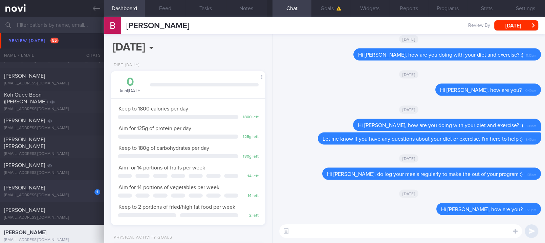
click at [11, 185] on span "[PERSON_NAME]" at bounding box center [24, 187] width 41 height 5
type input "tracked. DM HLD HTN CKD high uric acid. Buzud"
select select "7"
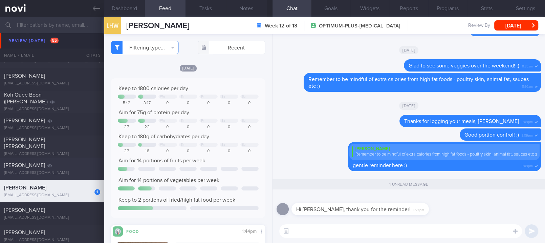
type input "tracked"
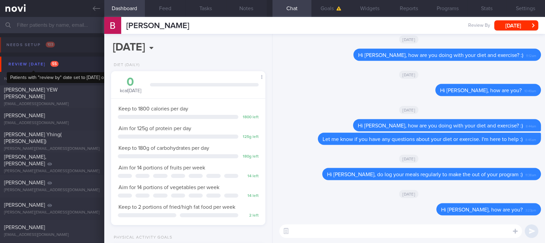
click at [60, 61] on div "Review [DATE] 55" at bounding box center [33, 64] width 53 height 9
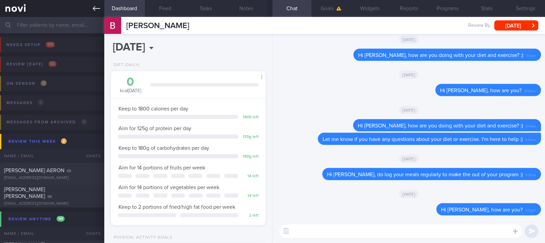
click at [97, 9] on icon at bounding box center [96, 8] width 7 height 7
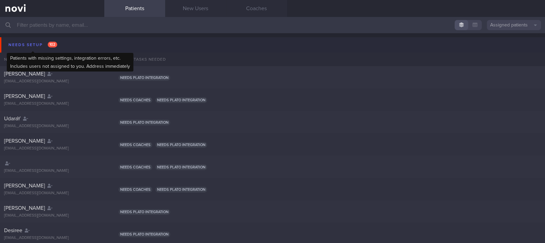
click at [55, 42] on span "102" at bounding box center [52, 45] width 9 height 6
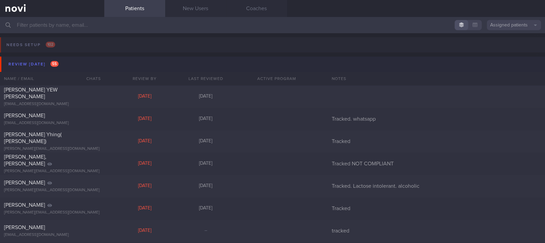
click at [64, 65] on button "Review today 55" at bounding box center [273, 63] width 547 height 15
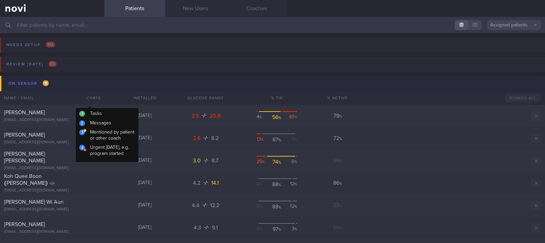
click at [91, 82] on button "On sensor 11" at bounding box center [273, 83] width 547 height 15
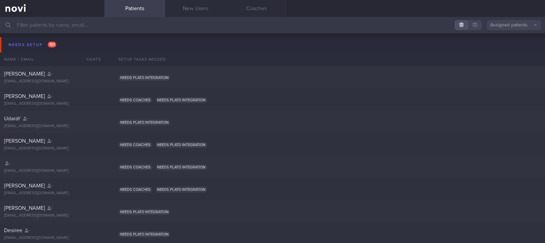
click at [67, 48] on button "Needs setup 101" at bounding box center [273, 44] width 547 height 15
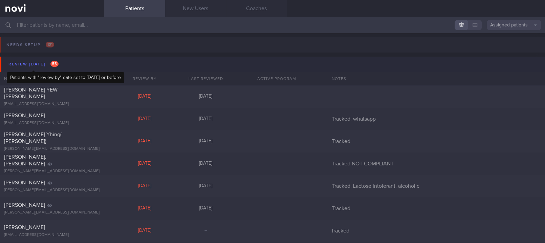
click at [47, 61] on div "Review today 55" at bounding box center [33, 64] width 53 height 9
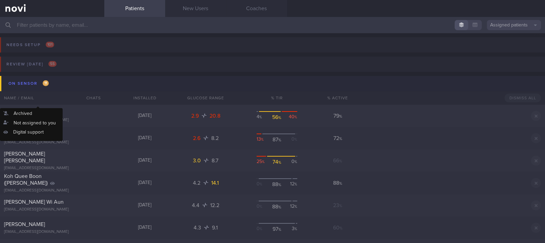
click at [52, 84] on button "On sensor 11" at bounding box center [273, 83] width 547 height 15
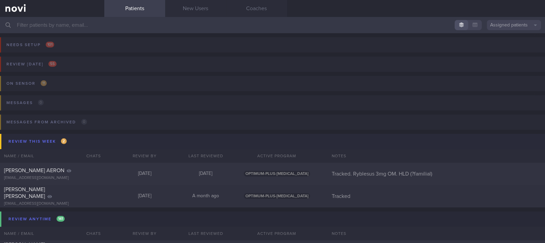
click at [108, 138] on button "Review this week 2" at bounding box center [273, 141] width 547 height 15
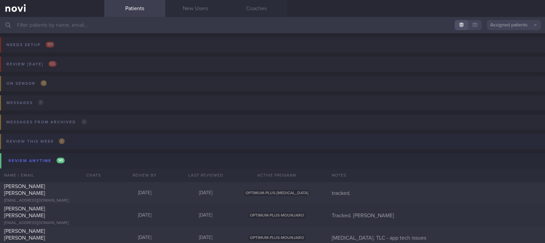
click at [129, 141] on button "Review this week 2" at bounding box center [271, 143] width 547 height 19
